Goal: Contribute content: Contribute content

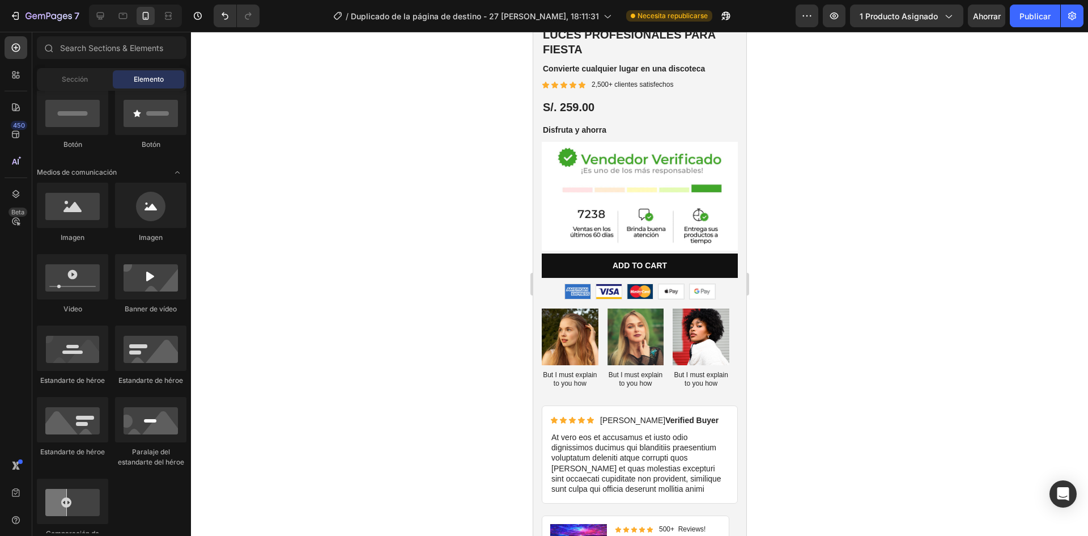
scroll to position [227, 0]
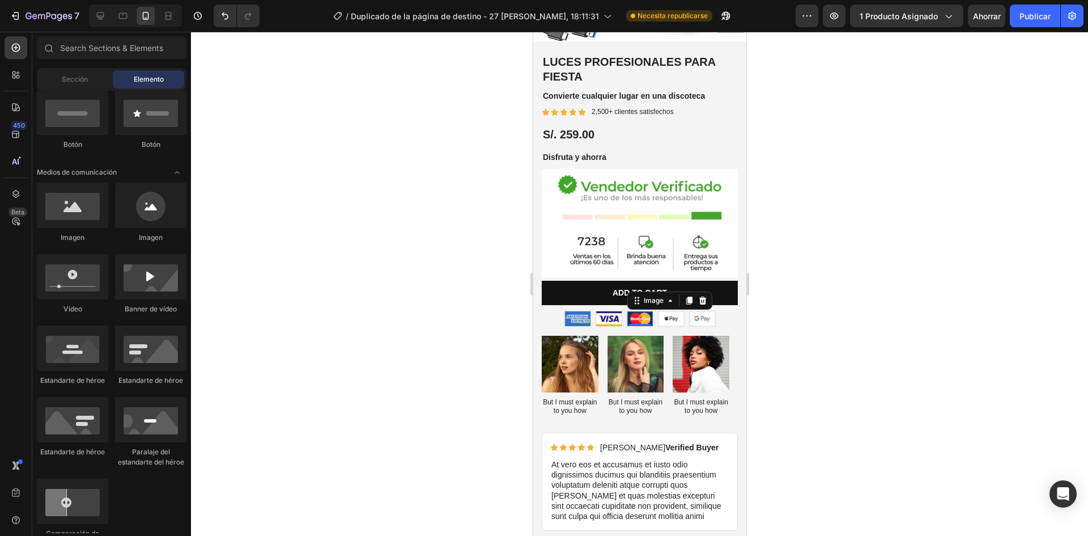
click at [634, 311] on img at bounding box center [640, 318] width 26 height 15
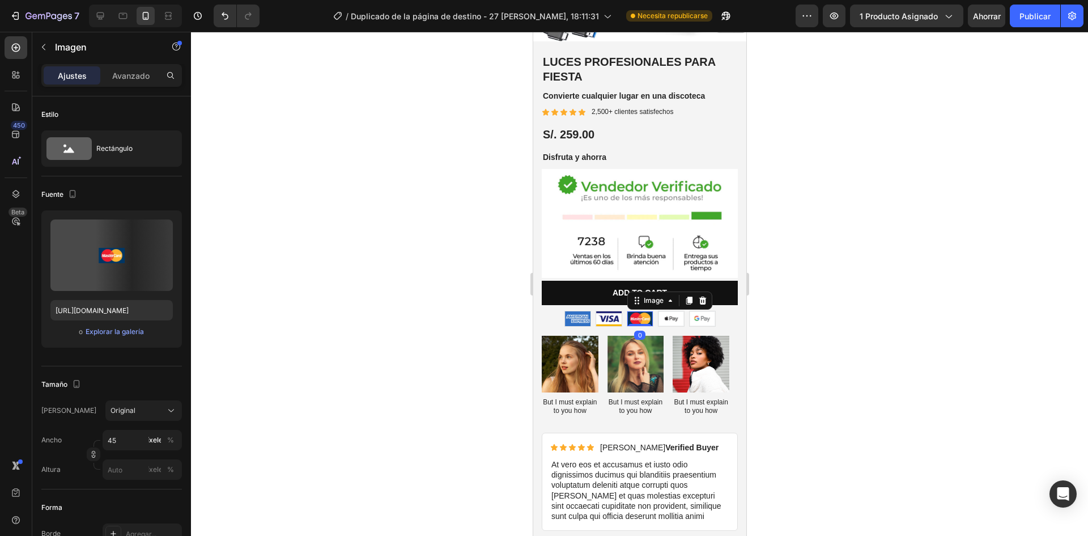
click at [634, 311] on img at bounding box center [640, 318] width 26 height 15
click at [673, 311] on img at bounding box center [671, 318] width 26 height 15
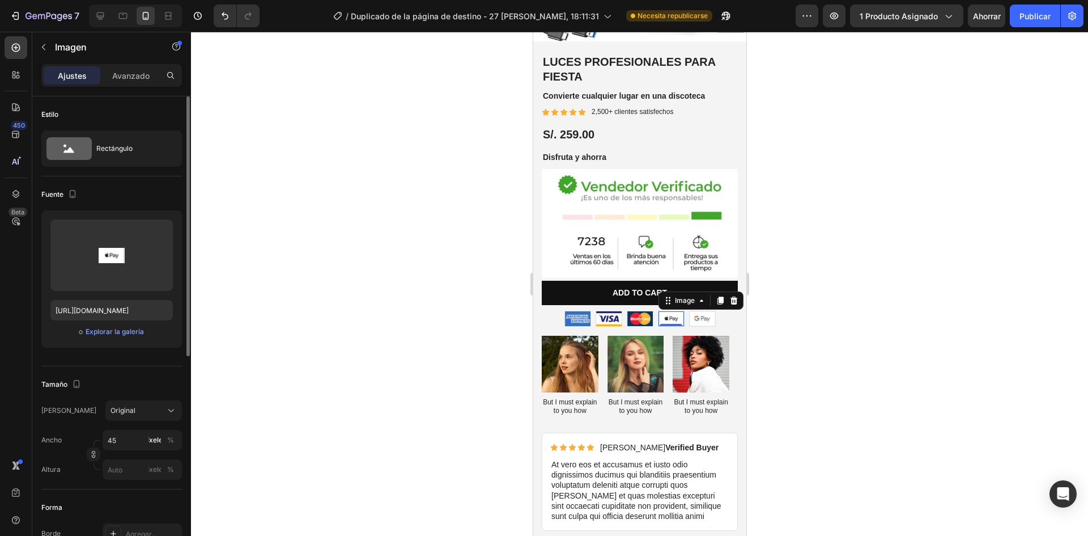
click at [122, 325] on div "o Explorar la galería" at bounding box center [111, 332] width 122 height 14
click at [125, 333] on font "Explorar la galería" at bounding box center [115, 331] width 58 height 9
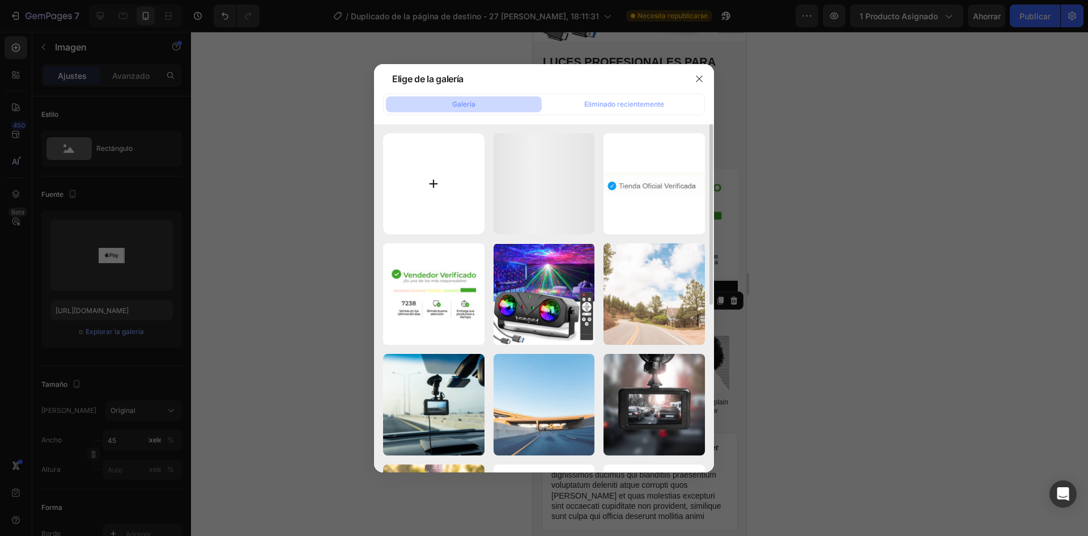
click at [423, 167] on input "file" at bounding box center [433, 183] width 101 height 101
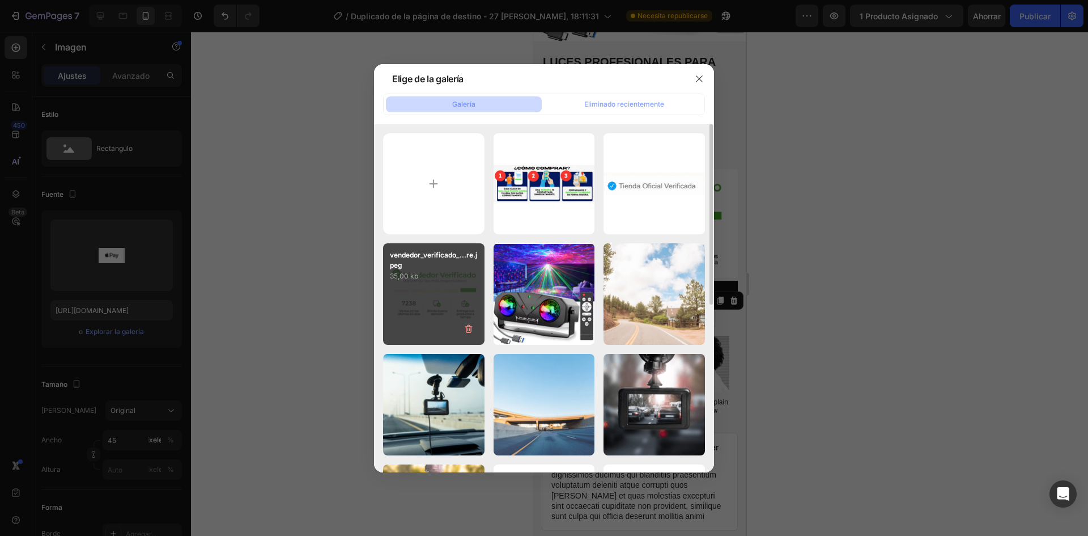
type input "C:\fakepath\descarga (6).jpeg"
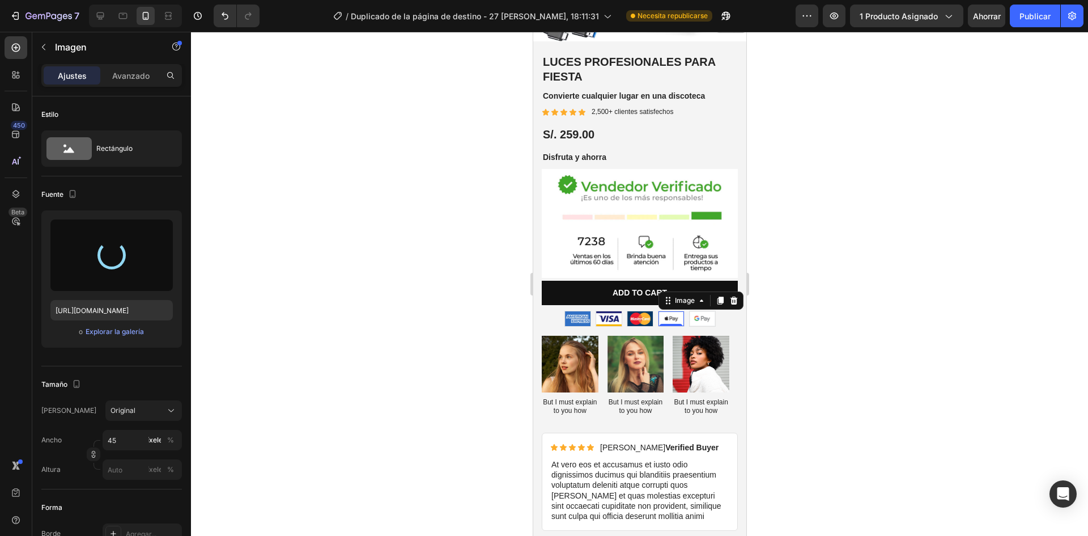
type input "https://cdn.shopify.com/s/files/1/0569/1215/0600/files/gempages_578480334677475…"
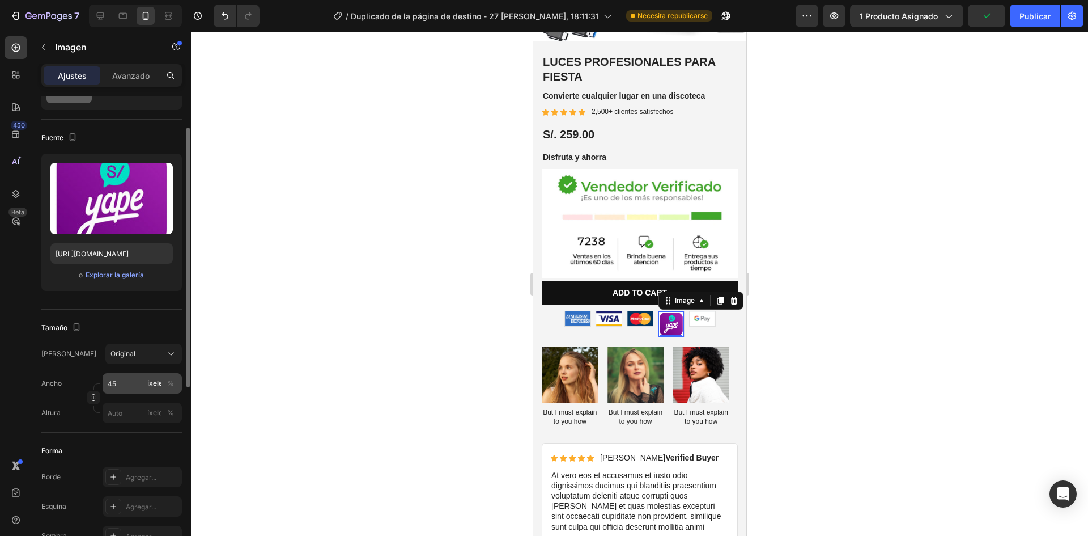
scroll to position [113, 0]
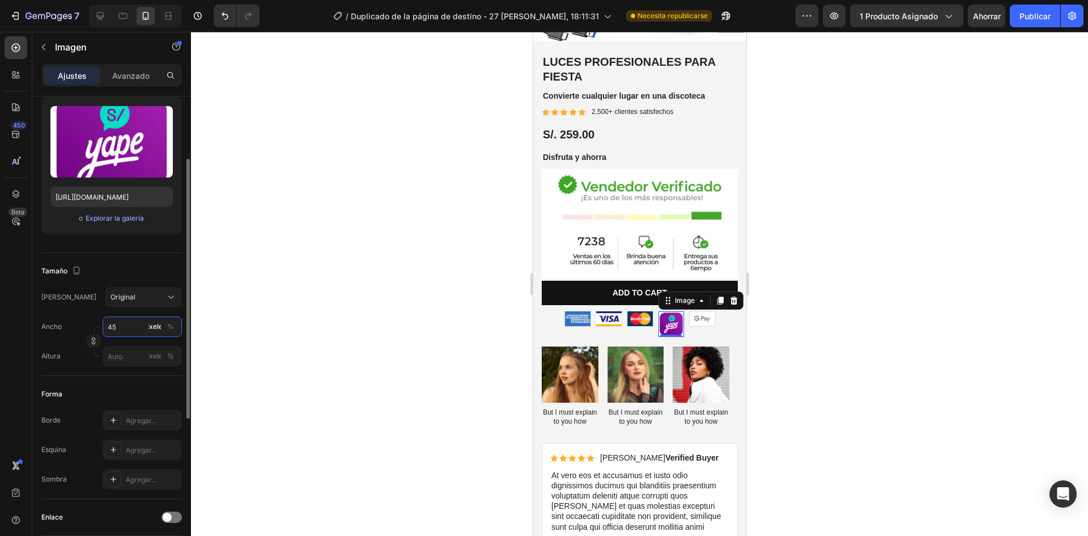
click at [120, 329] on input "45" at bounding box center [142, 326] width 79 height 20
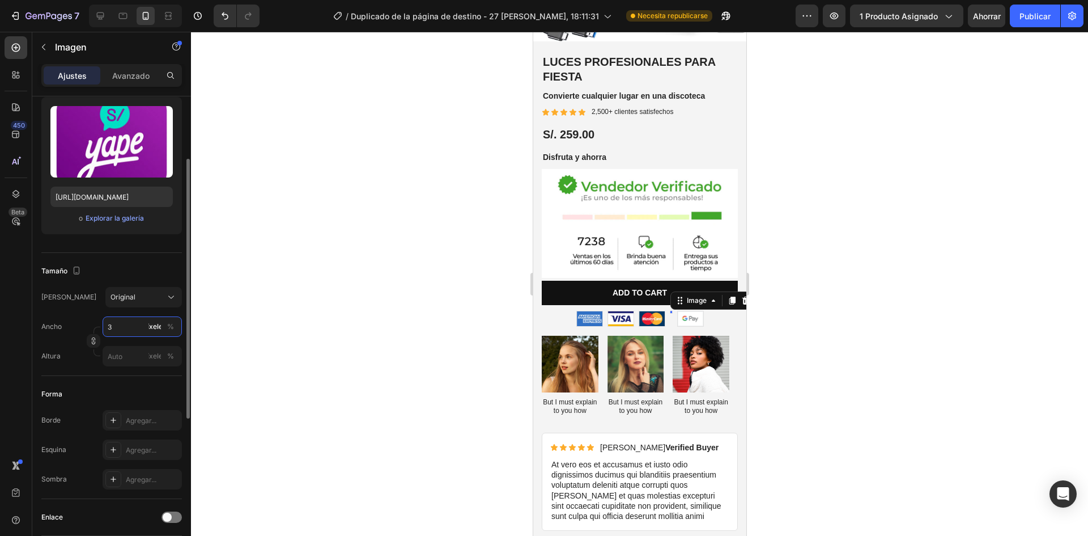
type input "30"
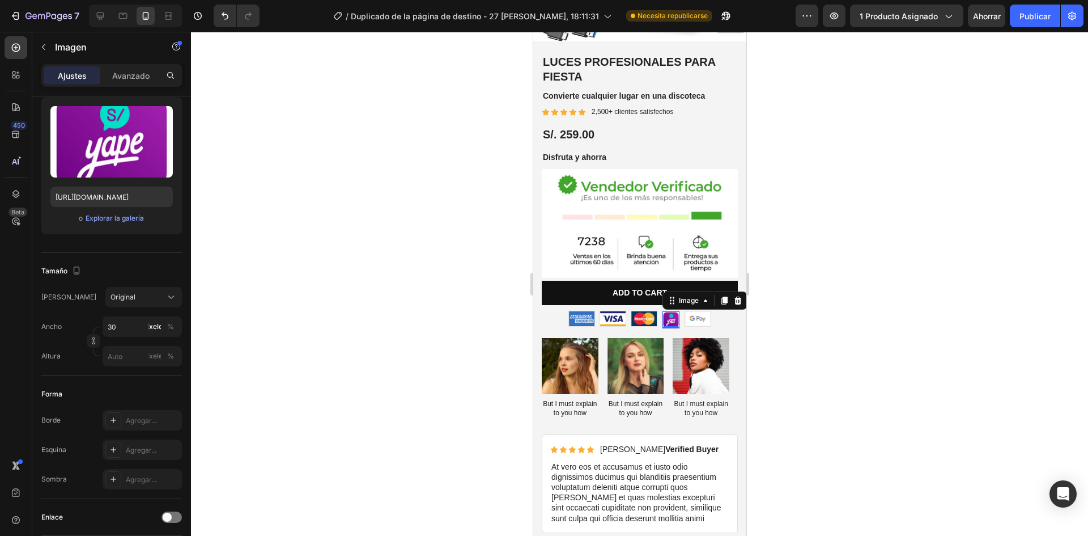
click at [847, 340] on div at bounding box center [639, 284] width 897 height 504
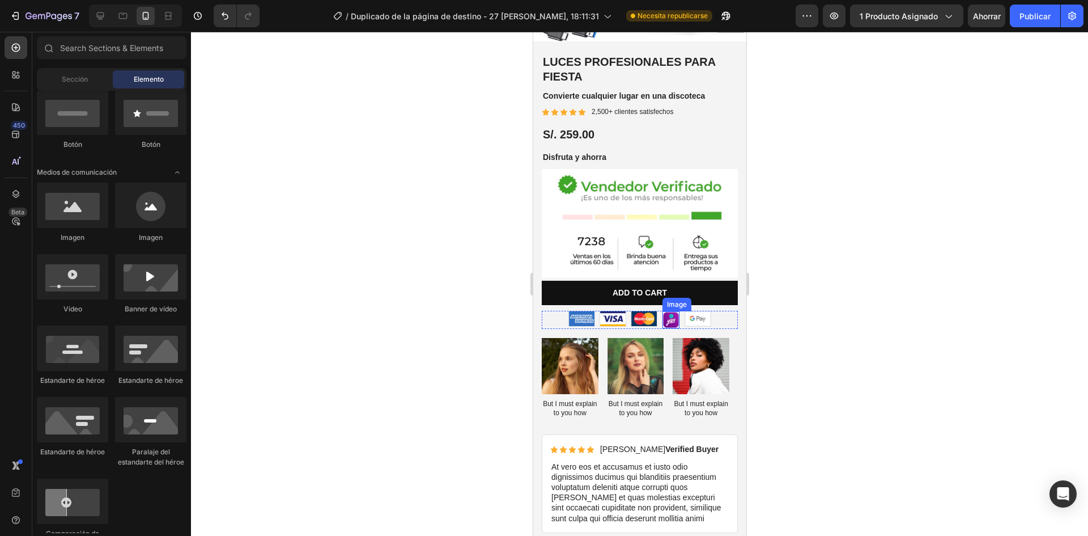
click at [670, 313] on div "Image" at bounding box center [671, 320] width 18 height 18
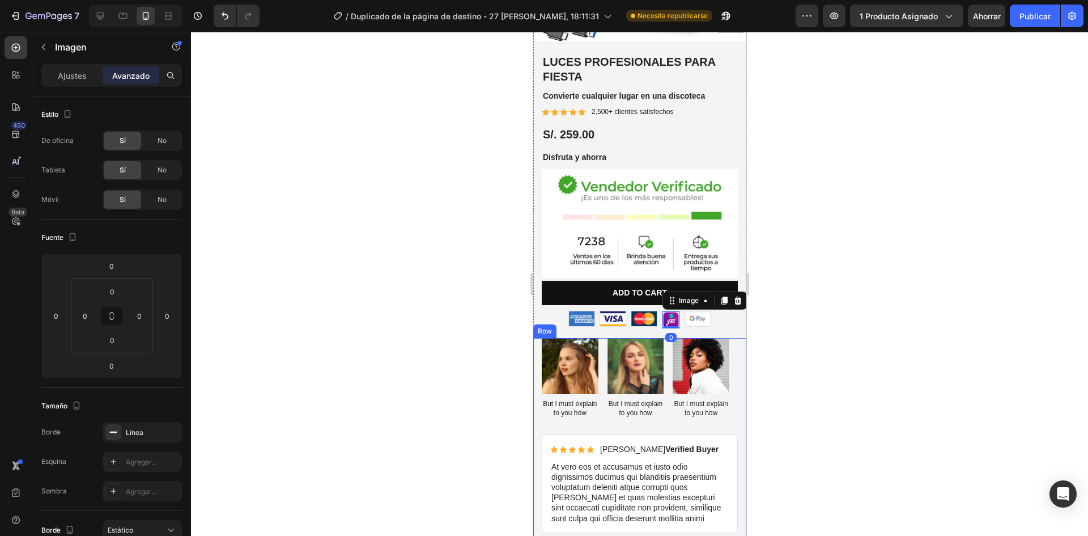
click at [785, 334] on div at bounding box center [639, 284] width 897 height 504
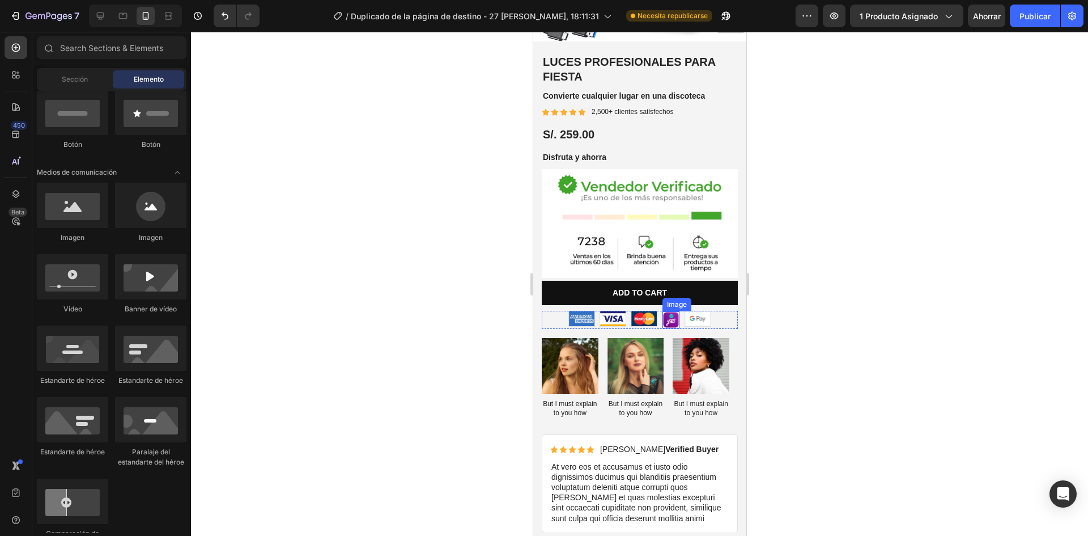
click at [664, 311] on img at bounding box center [670, 319] width 17 height 17
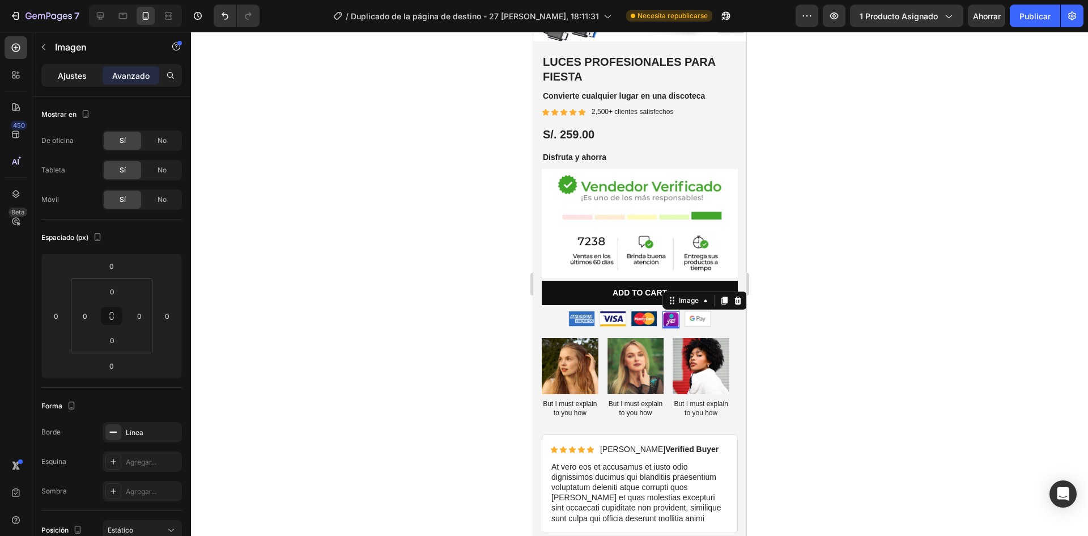
click at [70, 75] on font "Ajustes" at bounding box center [72, 76] width 29 height 10
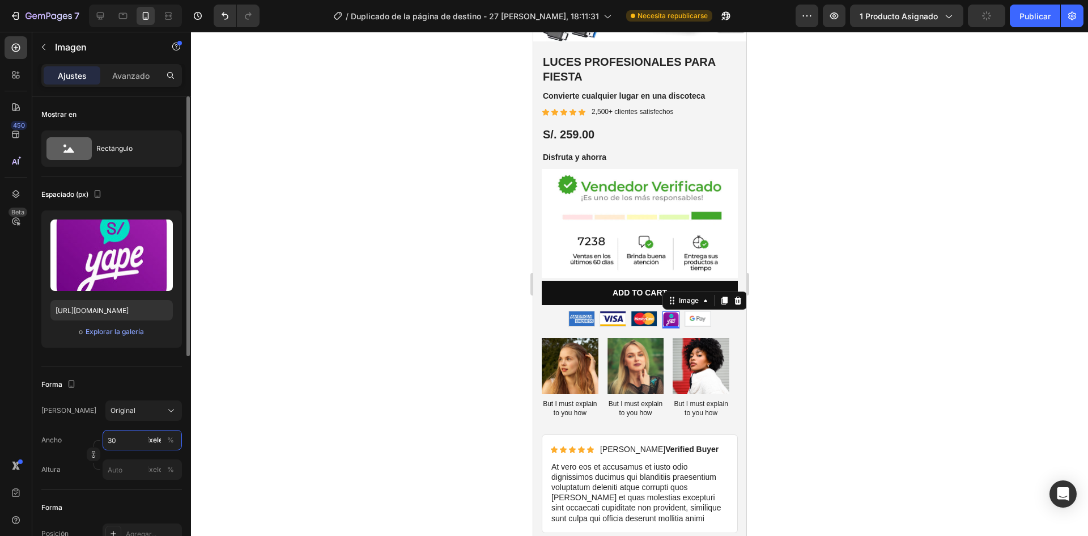
click at [118, 434] on input "30" at bounding box center [142, 440] width 79 height 20
type input "3"
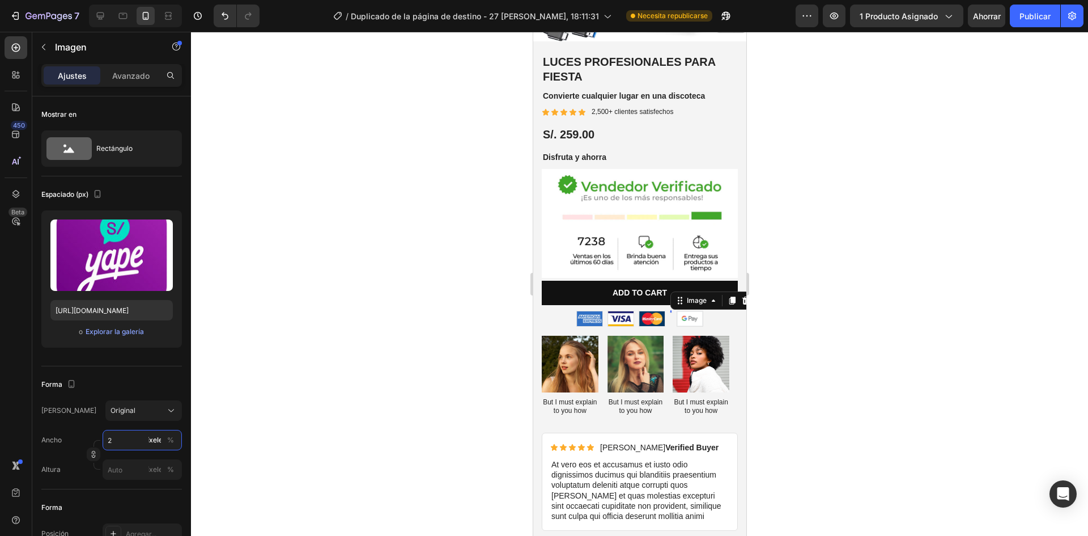
type input "28"
click at [436, 370] on div at bounding box center [639, 284] width 897 height 504
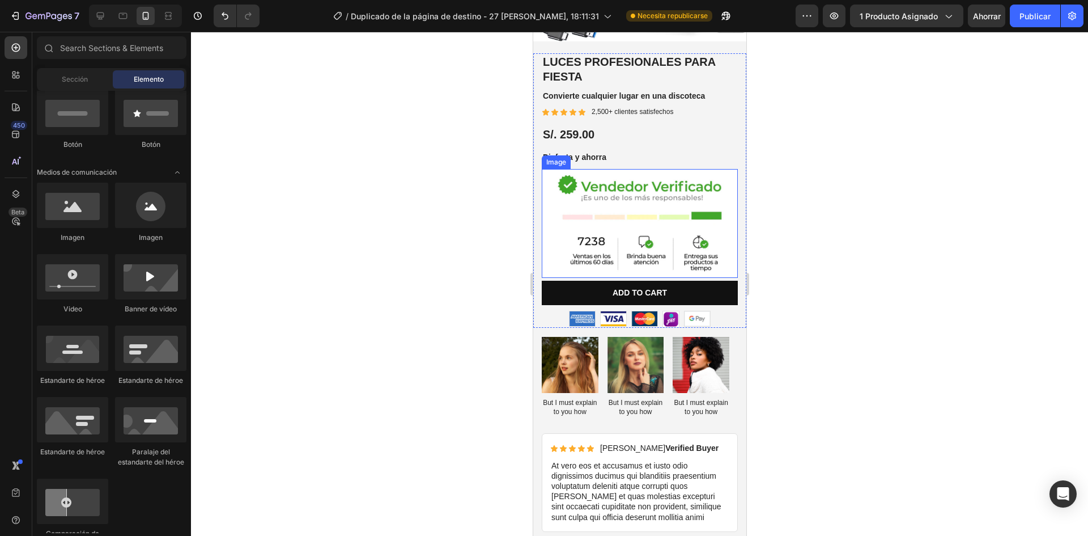
scroll to position [283, 0]
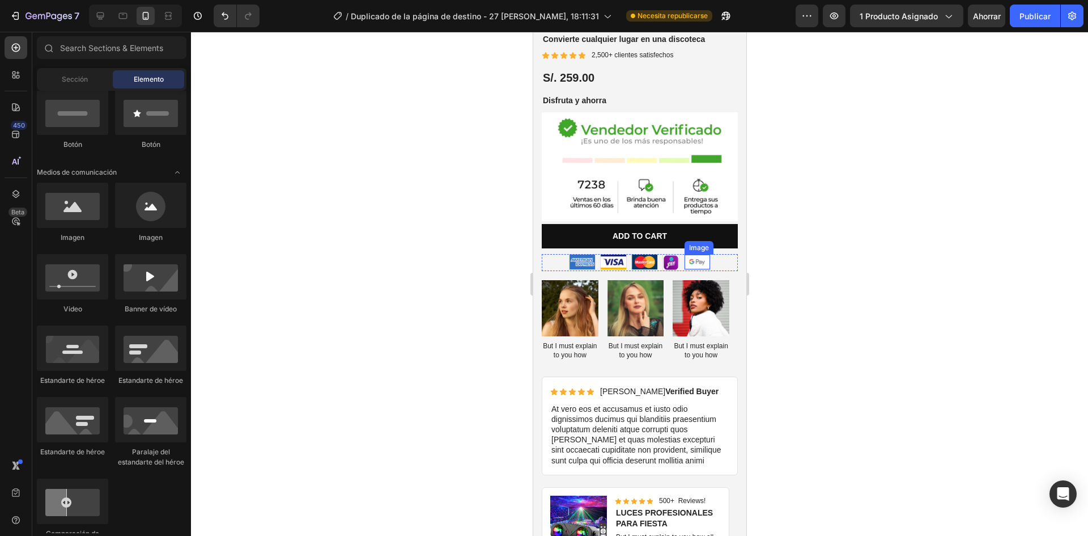
click at [694, 255] on img at bounding box center [697, 262] width 26 height 15
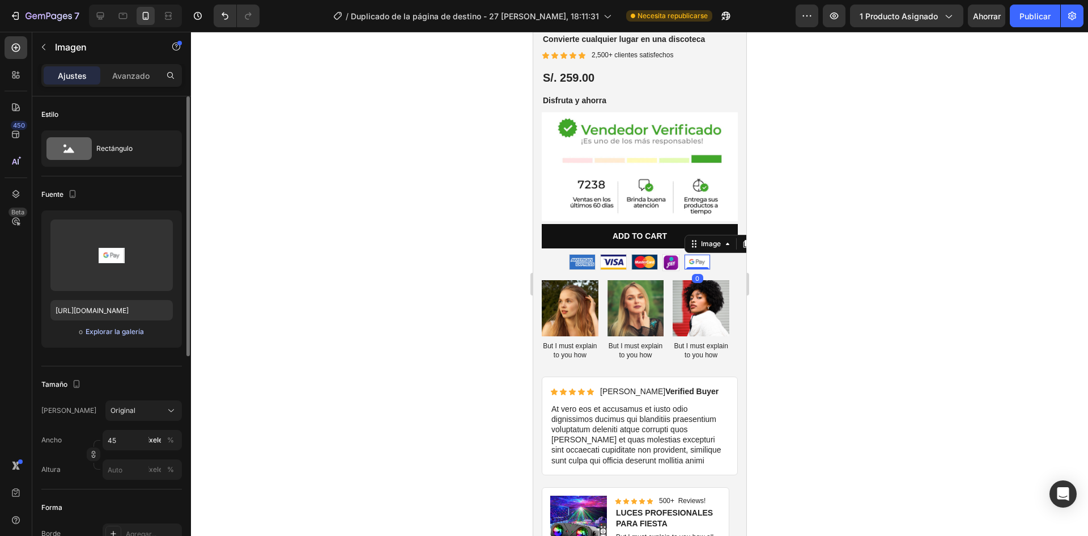
click at [107, 332] on font "Explorar la galería" at bounding box center [115, 331] width 58 height 9
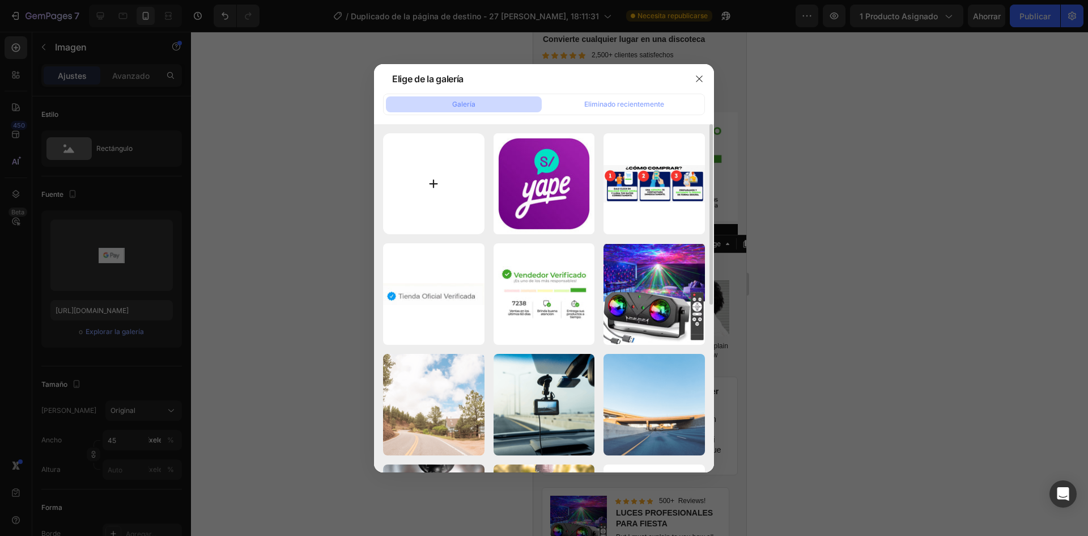
click at [447, 198] on input "file" at bounding box center [433, 183] width 101 height 101
type input "C:\fakepath\descarga (7).jpeg"
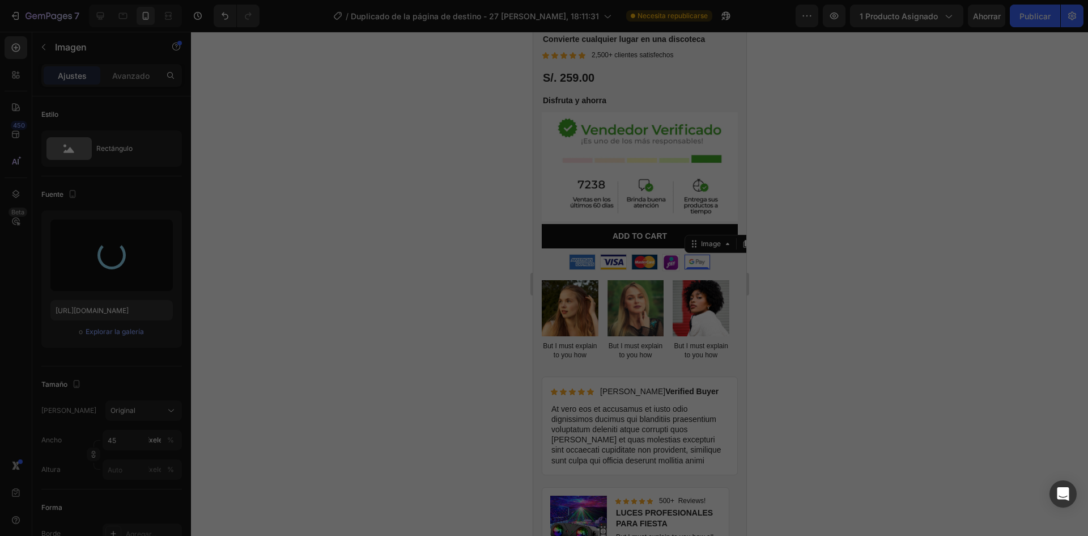
type input "https://cdn.shopify.com/s/files/1/0569/1215/0600/files/gempages_578480334677475…"
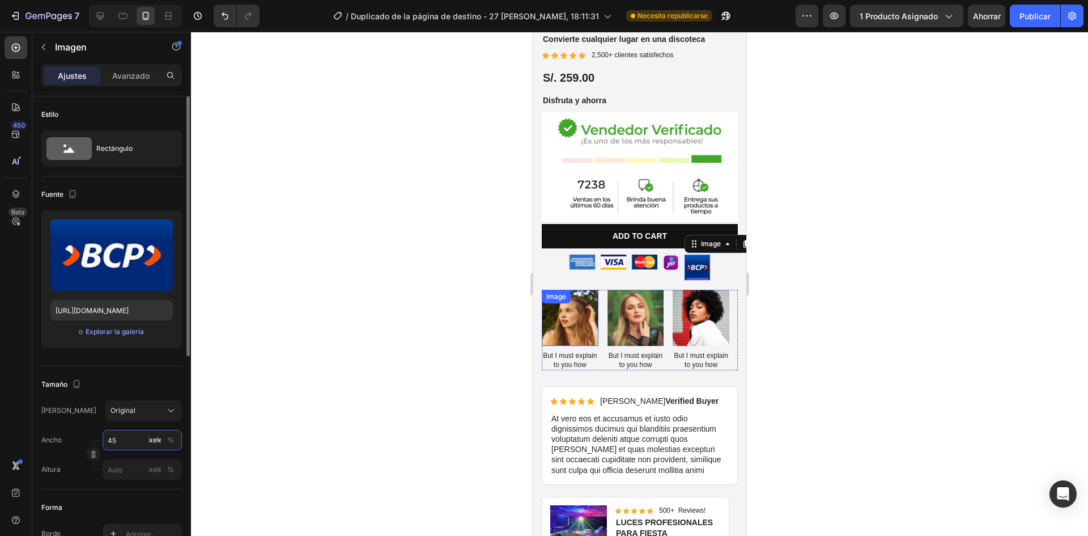
click at [123, 435] on input "45" at bounding box center [142, 440] width 79 height 20
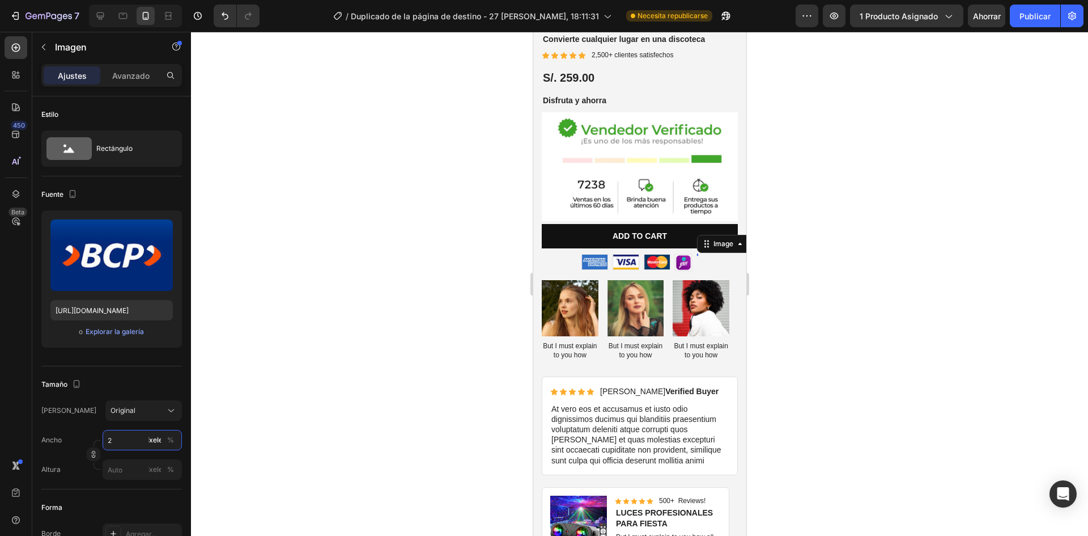
type input "29"
click at [446, 358] on div at bounding box center [639, 284] width 897 height 504
click at [694, 255] on img at bounding box center [697, 263] width 16 height 16
click at [125, 443] on input "29" at bounding box center [142, 440] width 79 height 20
type input "28"
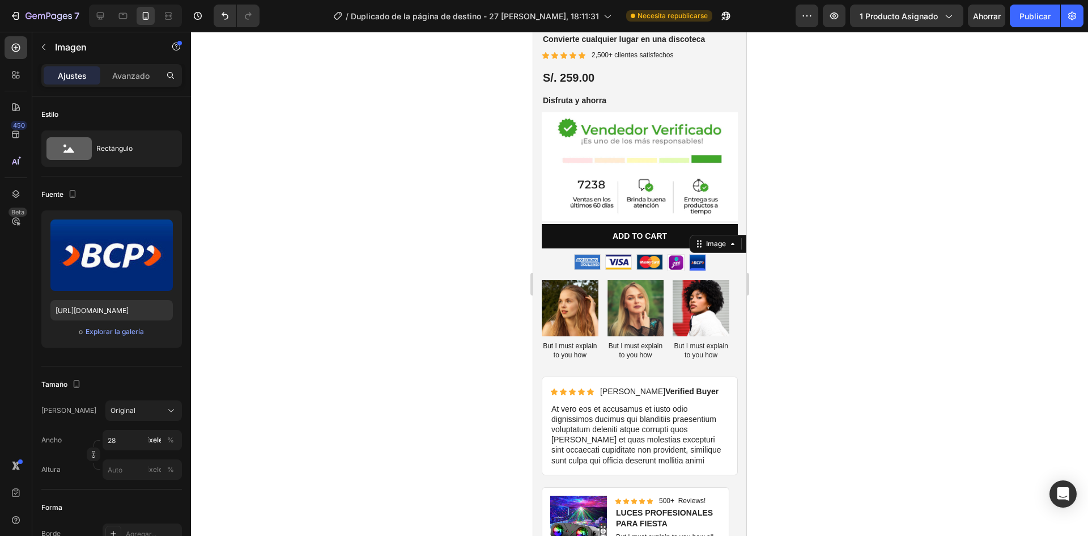
click at [464, 320] on div at bounding box center [639, 284] width 897 height 504
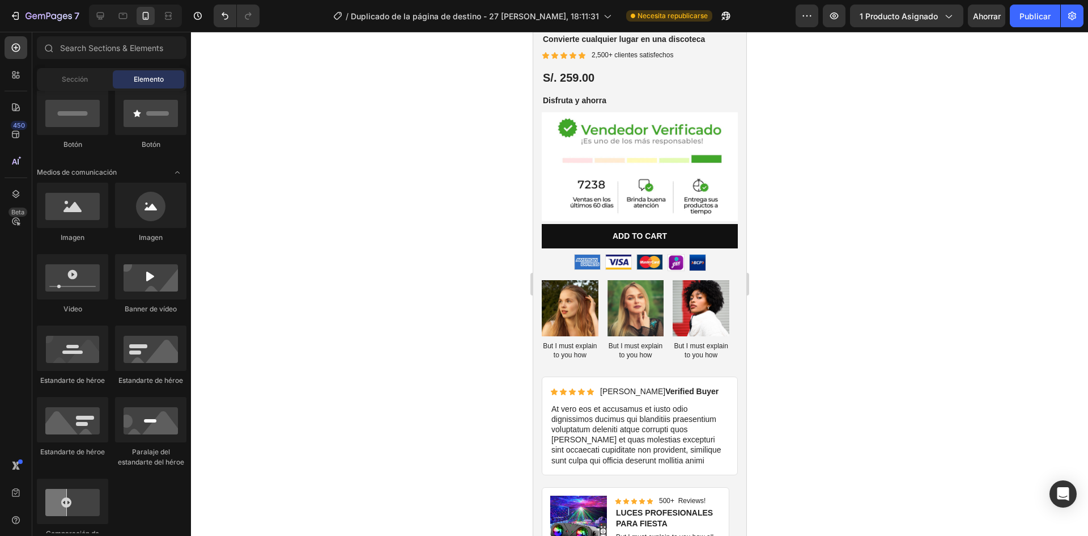
click at [835, 254] on div at bounding box center [639, 284] width 897 height 504
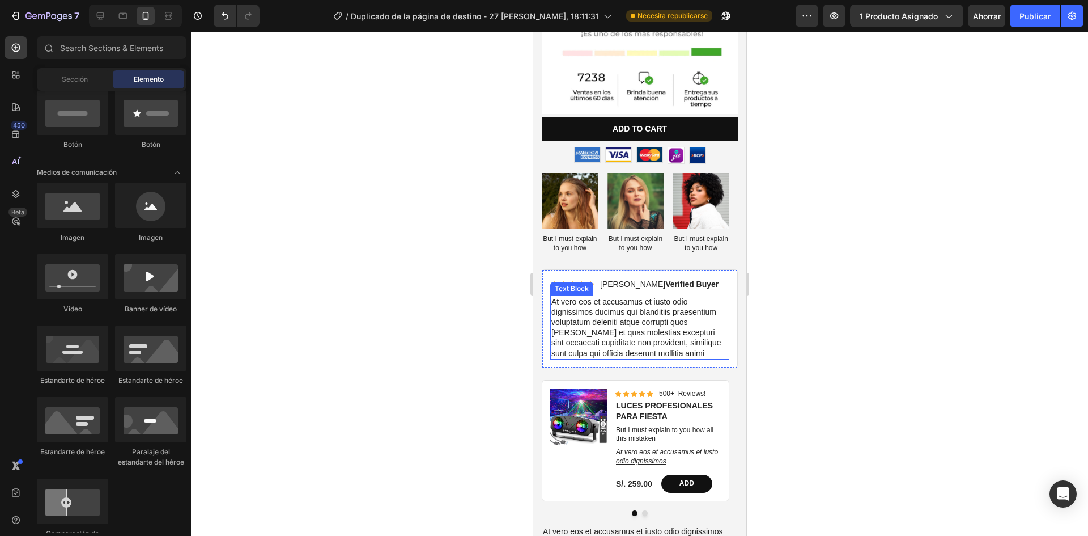
scroll to position [397, 0]
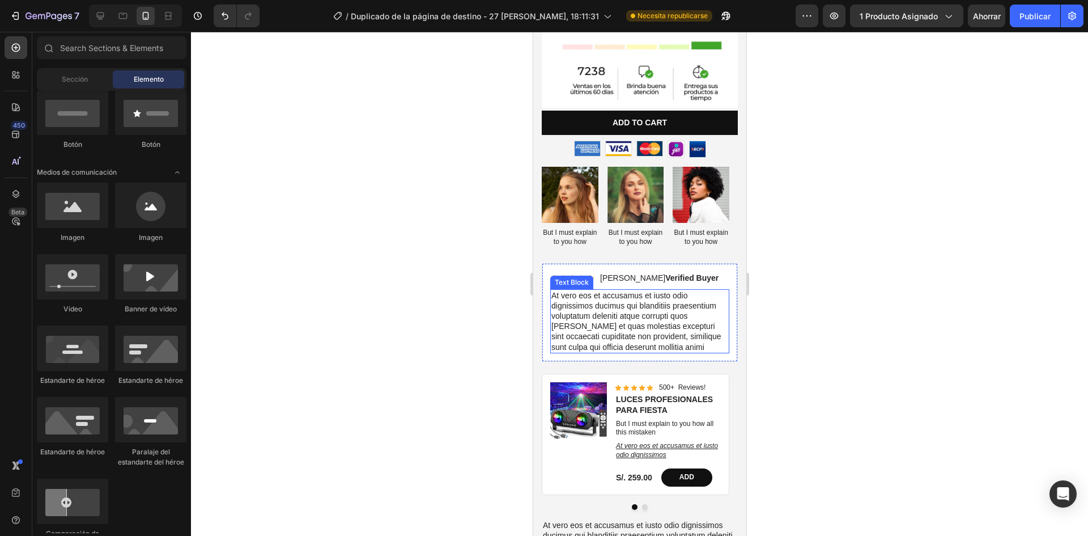
click at [632, 319] on p "At vero eos et accusamus et iusto odio dignissimos ducimus qui blanditiis praes…" at bounding box center [639, 321] width 177 height 62
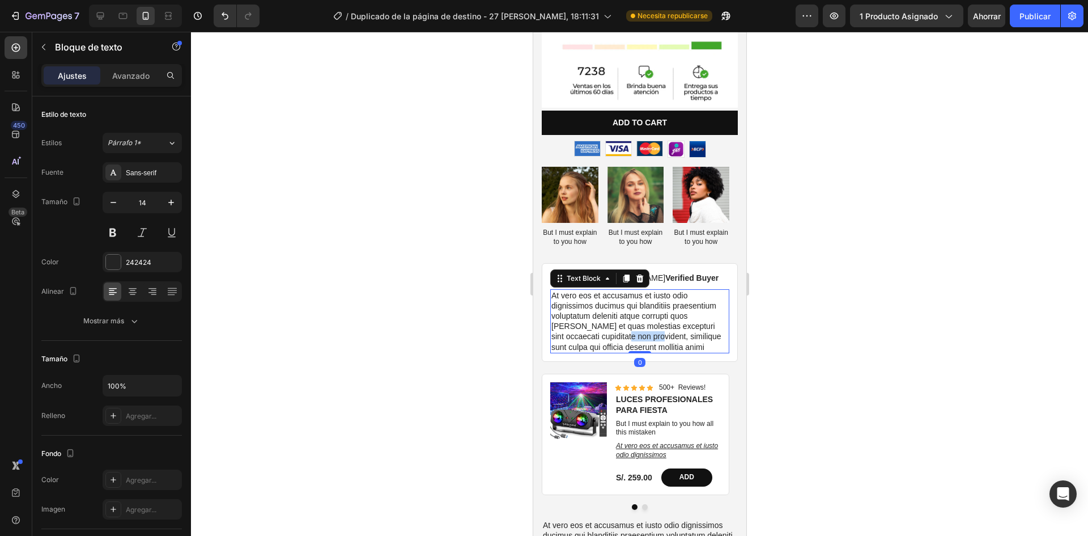
click at [632, 319] on p "At vero eos et accusamus et iusto odio dignissimos ducimus qui blanditiis praes…" at bounding box center [639, 321] width 177 height 62
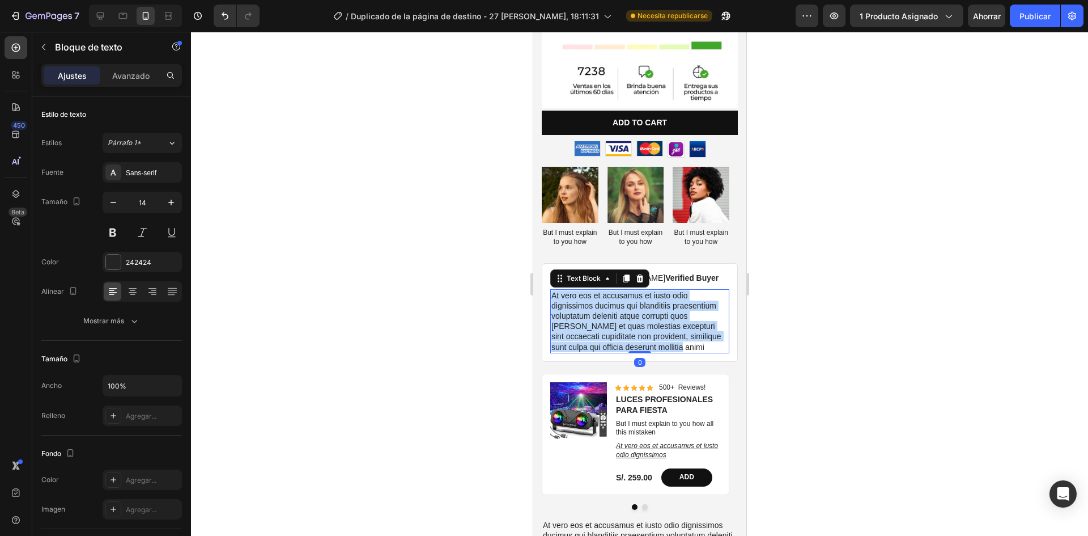
click at [632, 319] on p "At vero eos et accusamus et iusto odio dignissimos ducimus qui blanditiis praes…" at bounding box center [639, 321] width 177 height 62
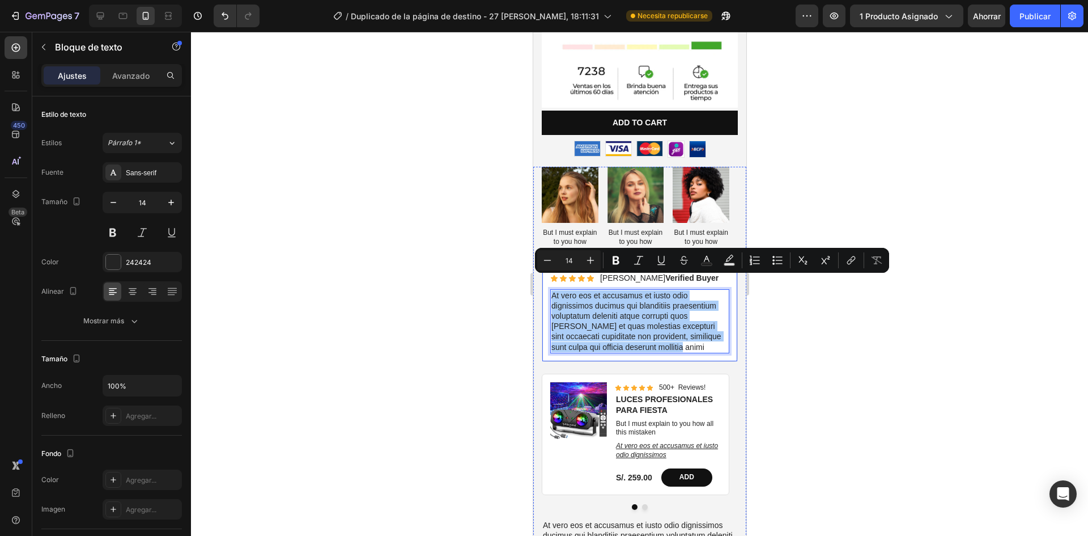
click at [826, 307] on div at bounding box center [639, 284] width 897 height 504
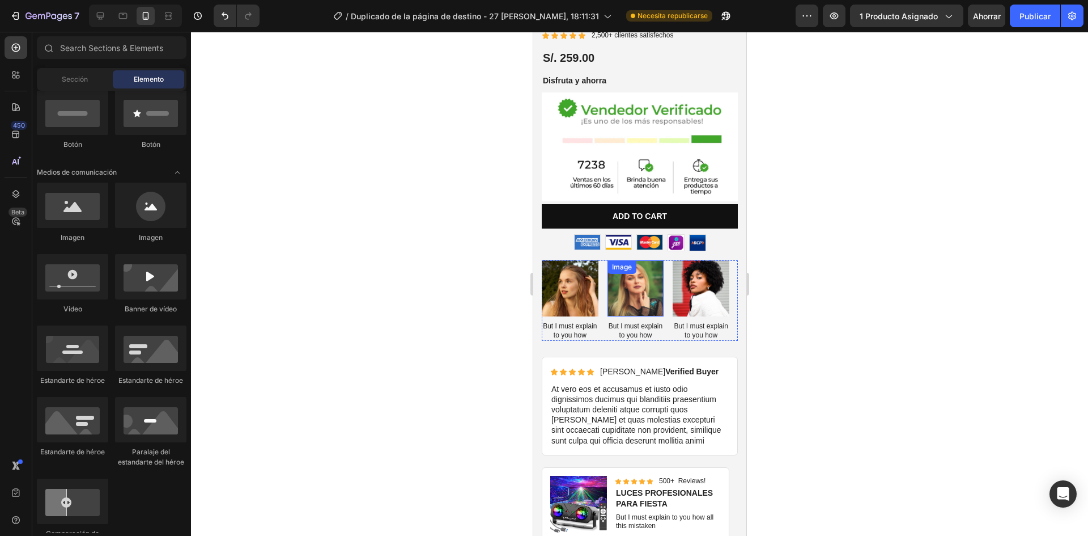
scroll to position [283, 0]
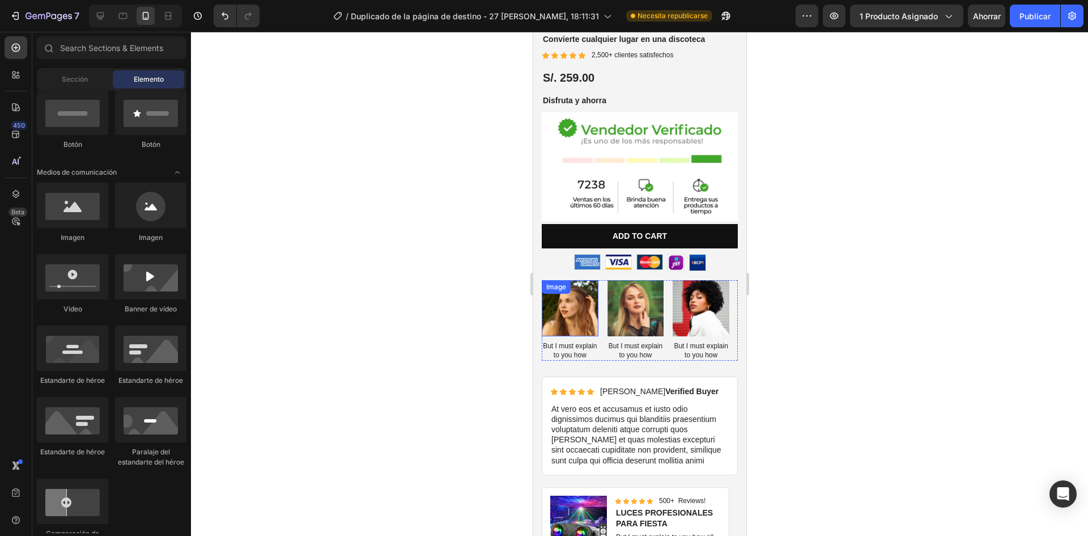
click at [579, 298] on img at bounding box center [569, 308] width 57 height 57
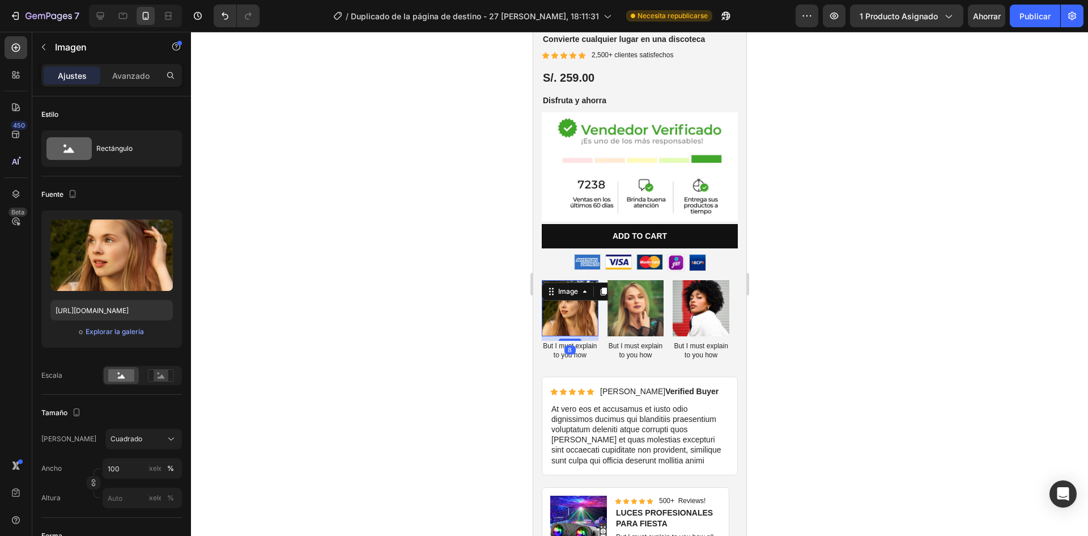
click at [771, 323] on div at bounding box center [639, 284] width 897 height 504
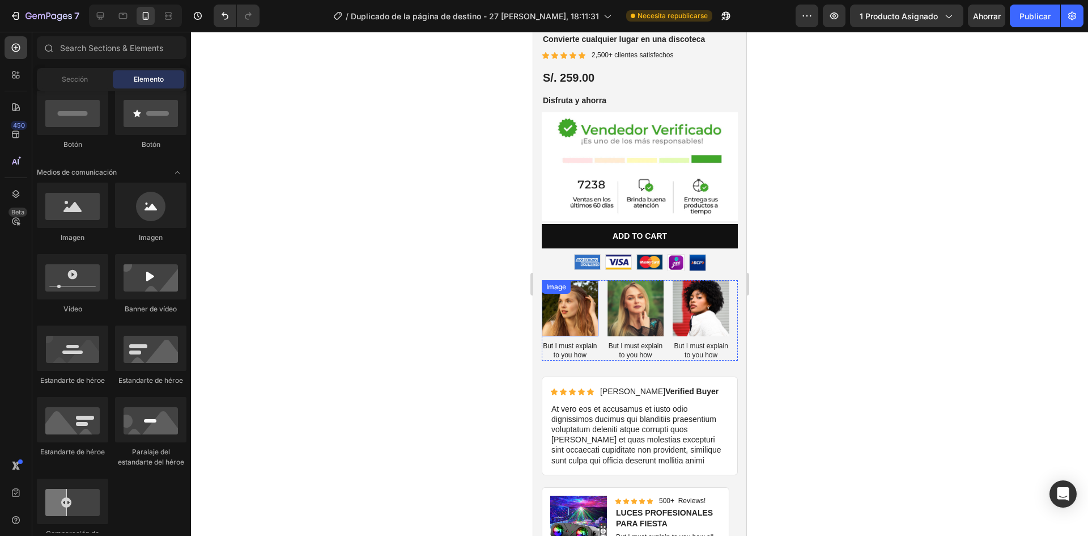
click at [576, 296] on img at bounding box center [569, 308] width 57 height 57
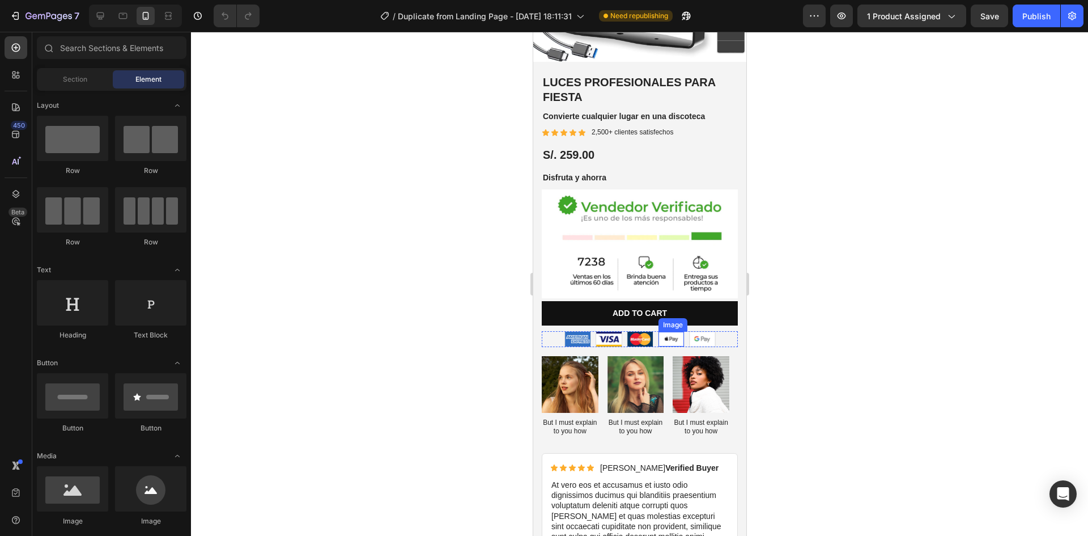
scroll to position [227, 0]
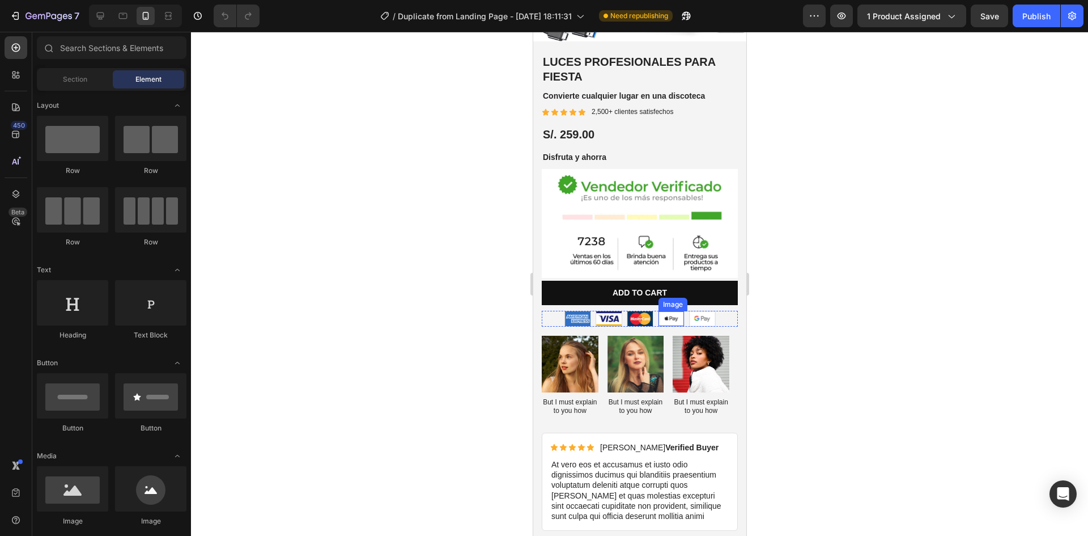
click at [671, 311] on img at bounding box center [671, 318] width 26 height 15
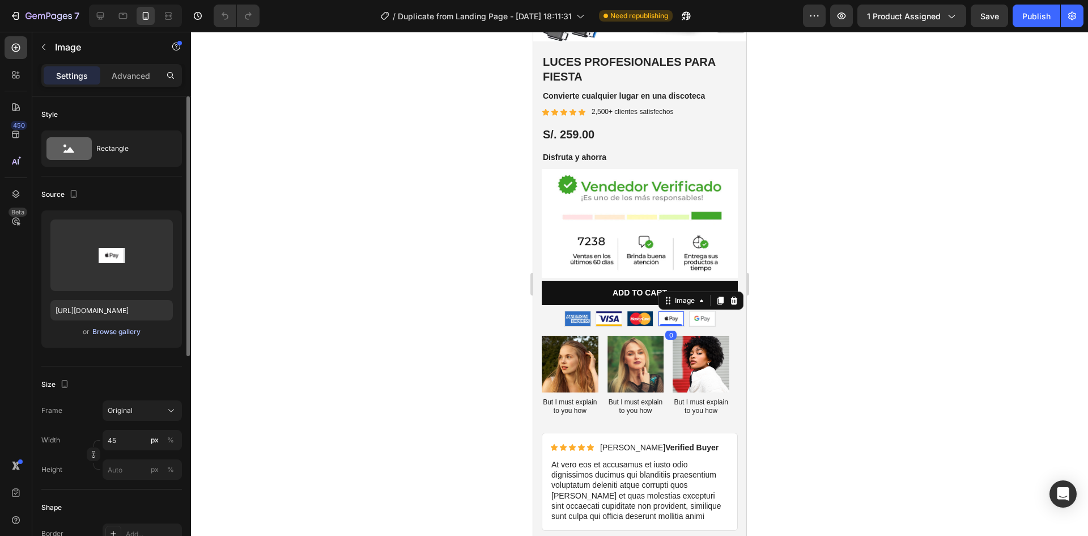
click at [128, 328] on div "Browse gallery" at bounding box center [116, 332] width 48 height 10
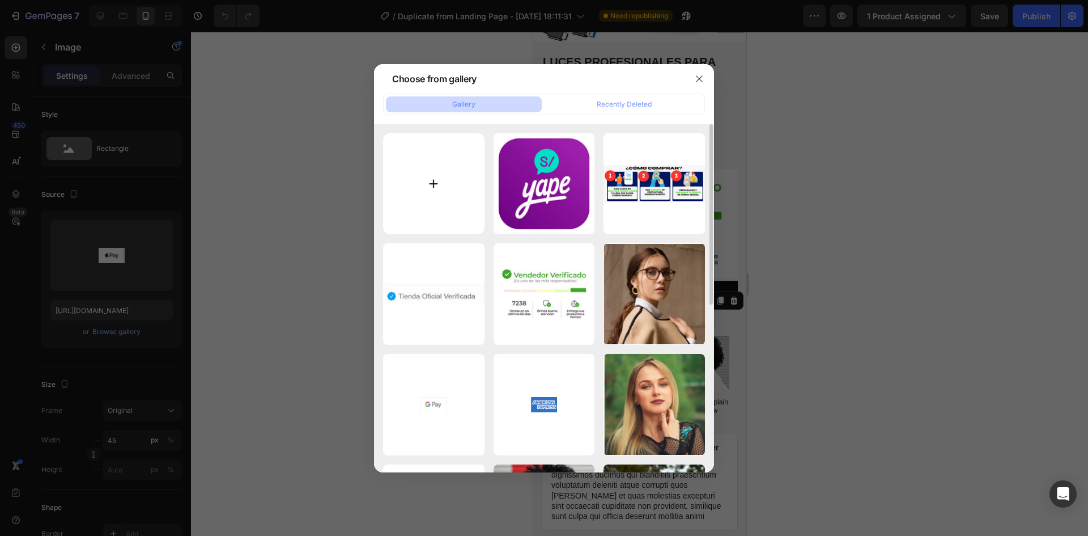
click at [435, 184] on input "file" at bounding box center [433, 183] width 101 height 101
type input "C:\fakepath\descarga (7).jpeg"
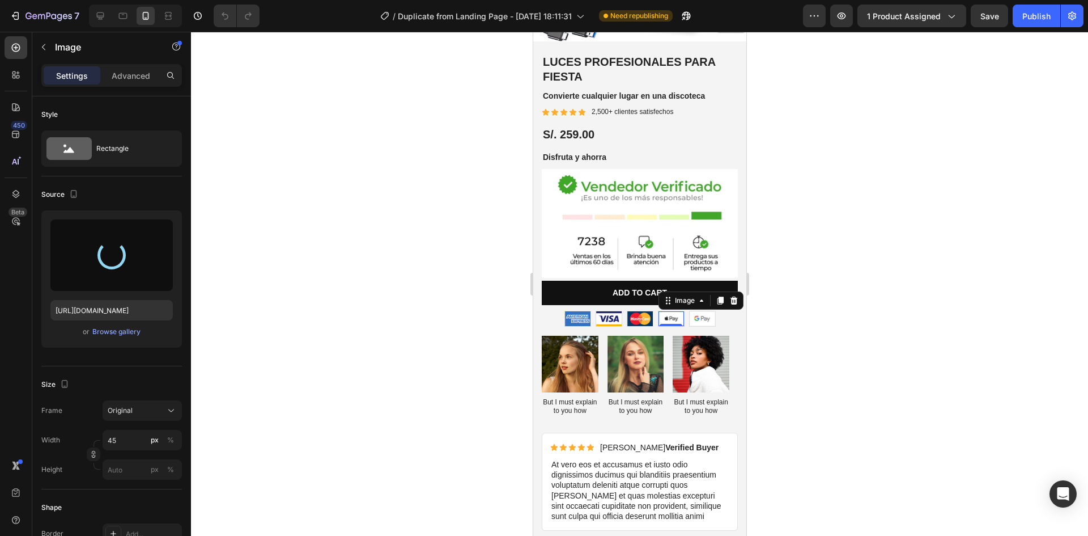
type input "https://cdn.shopify.com/s/files/1/0569/1215/0600/files/gempages_578480334677475…"
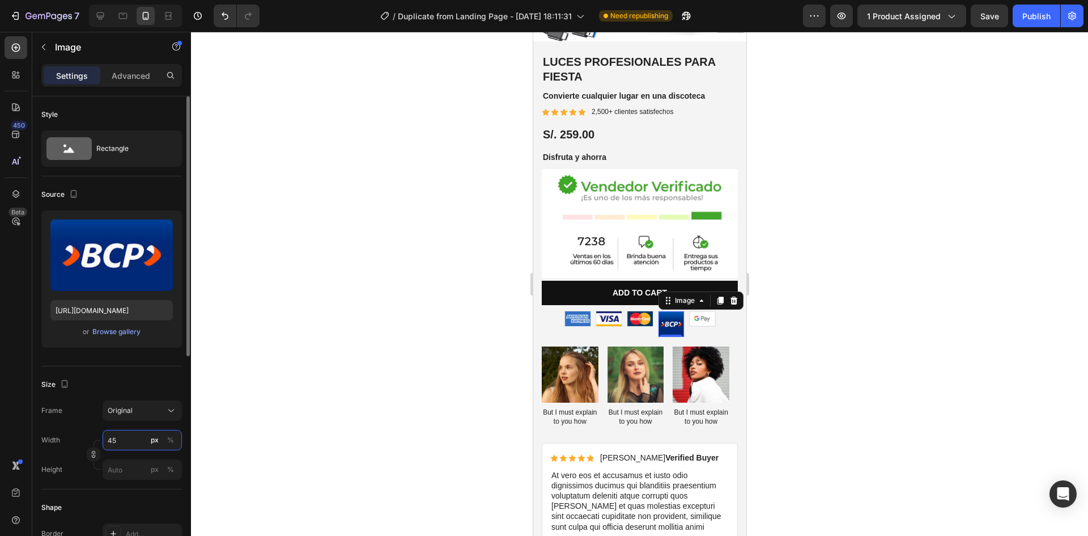
click at [130, 439] on input "45" at bounding box center [142, 440] width 79 height 20
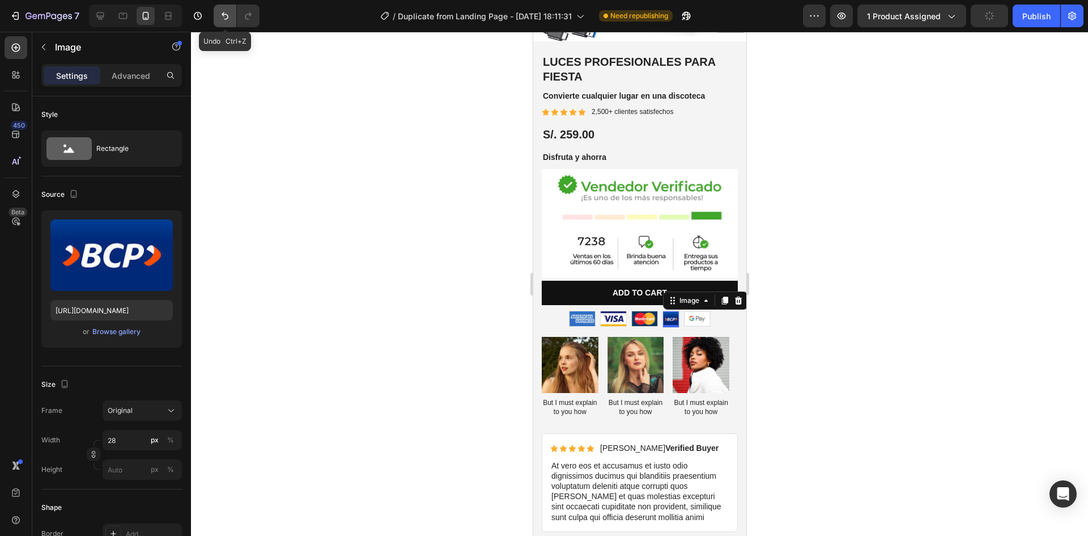
click at [223, 16] on icon "Undo/Redo" at bounding box center [224, 15] width 11 height 11
type input "45"
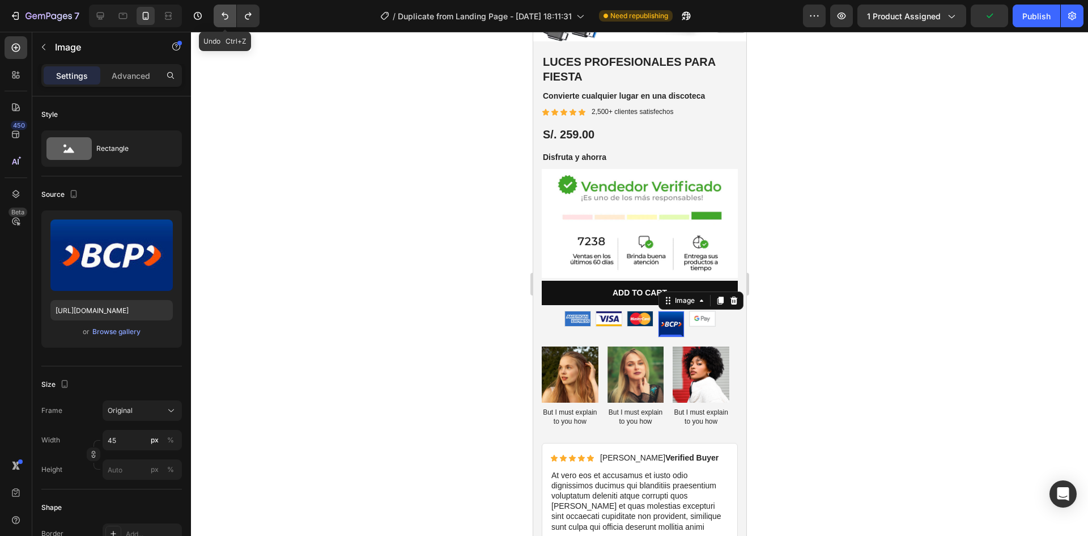
click at [223, 16] on icon "Undo/Redo" at bounding box center [224, 15] width 11 height 11
type input "https://cdn.shopify.com/s/files/1/0569/1215/0600/files/gempages_578480334677475…"
